Goal: Check status: Check status

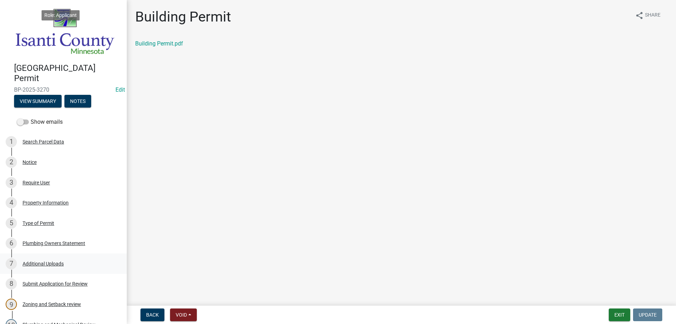
scroll to position [247, 0]
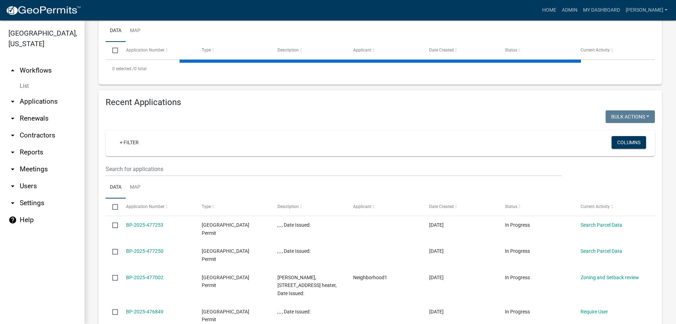
scroll to position [175, 0]
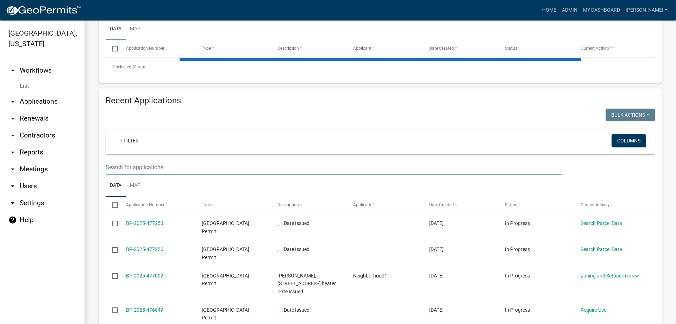
drag, startPoint x: 147, startPoint y: 168, endPoint x: 141, endPoint y: 171, distance: 6.6
click at [147, 168] on input "text" at bounding box center [334, 167] width 456 height 14
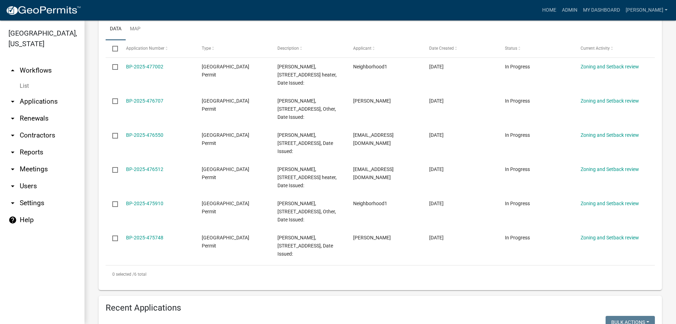
scroll to position [229, 0]
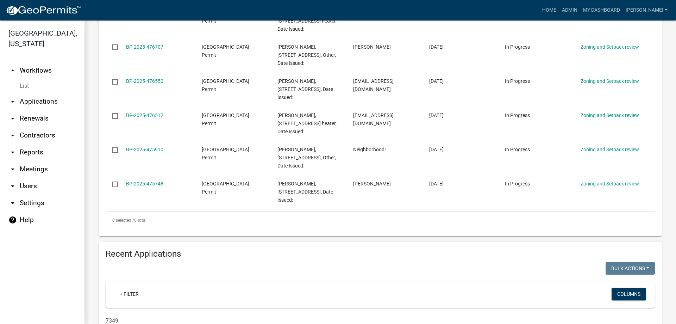
type input "7349"
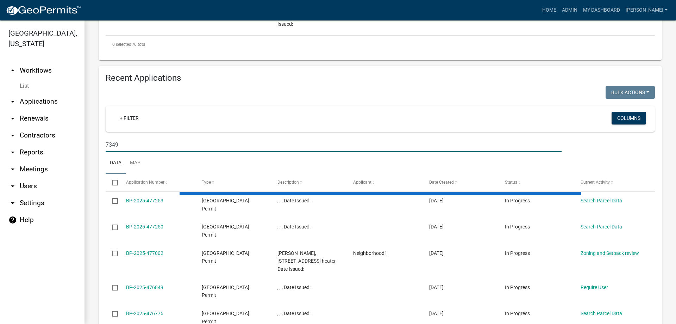
scroll to position [406, 0]
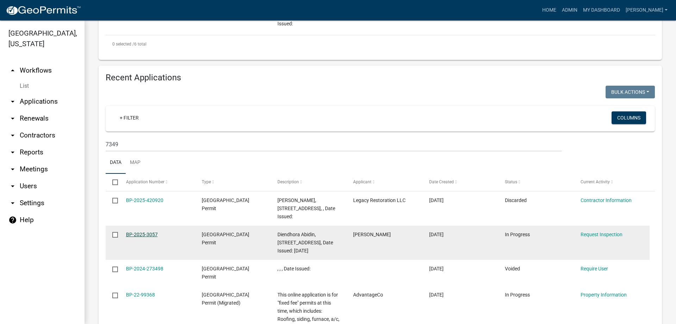
click at [144, 236] on link "BP-2025-3057" at bounding box center [142, 234] width 32 height 6
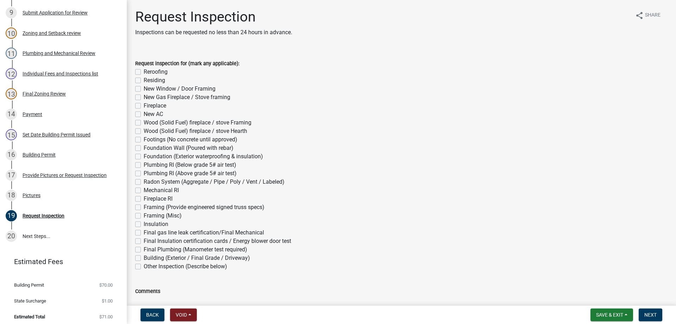
scroll to position [292, 0]
click at [24, 192] on div "Pictures" at bounding box center [32, 194] width 18 height 5
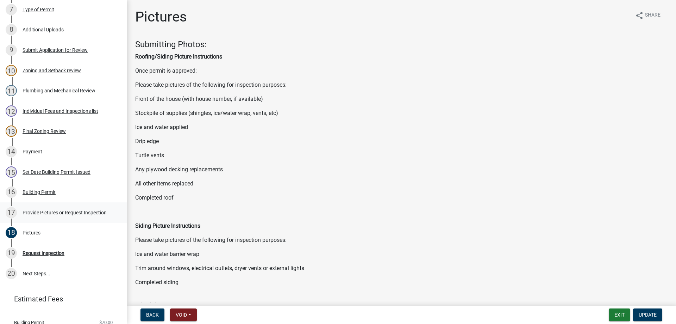
scroll to position [222, 0]
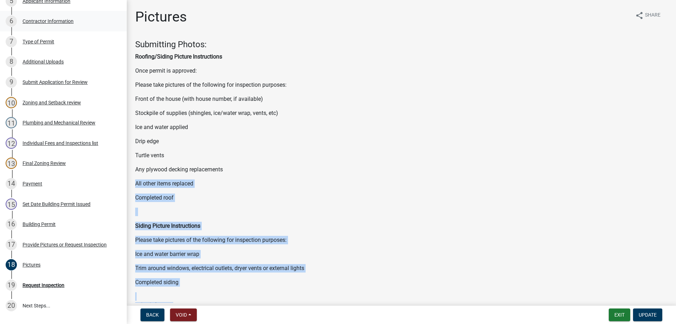
drag, startPoint x: 131, startPoint y: 157, endPoint x: 110, endPoint y: 19, distance: 139.3
click at [131, 0] on html "Internet Explorer does NOT work with GeoPermits. Get a new browser for more sec…" at bounding box center [338, 162] width 676 height 324
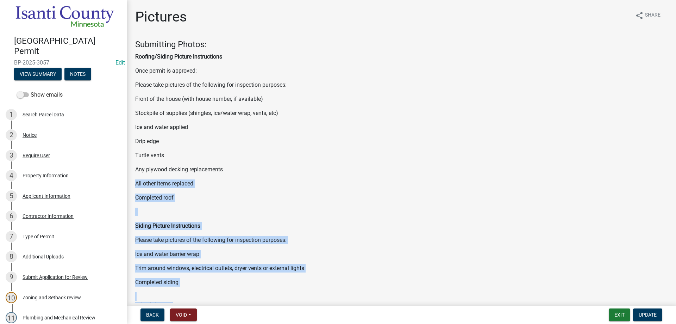
scroll to position [0, 0]
